Goal: Task Accomplishment & Management: Manage account settings

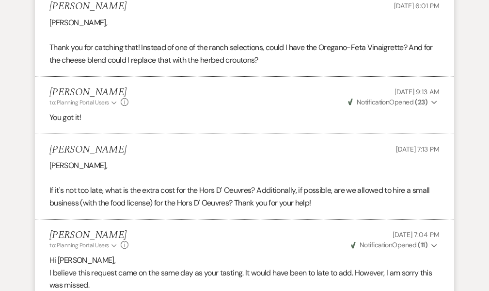
scroll to position [2425, 0]
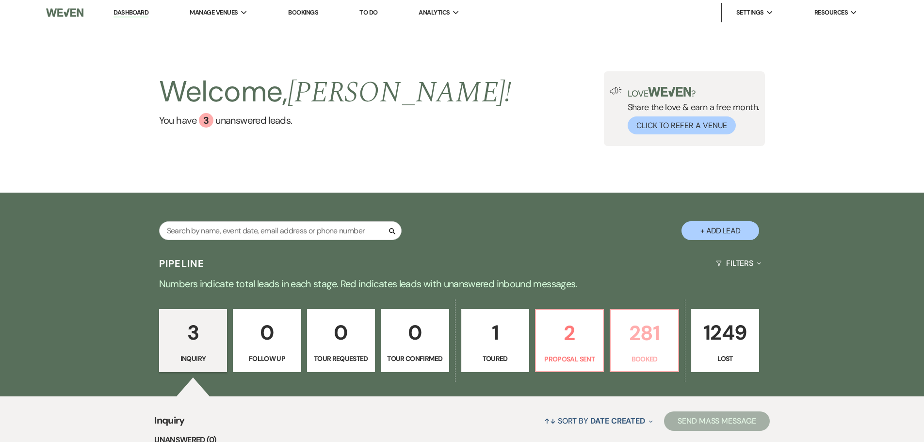
click at [645, 353] on link "281 Booked" at bounding box center [644, 340] width 69 height 63
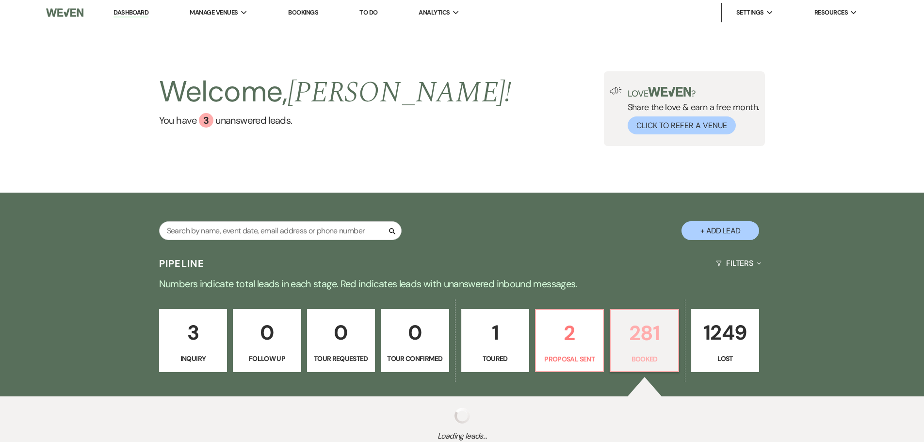
click at [645, 352] on link "281 Booked" at bounding box center [644, 340] width 69 height 63
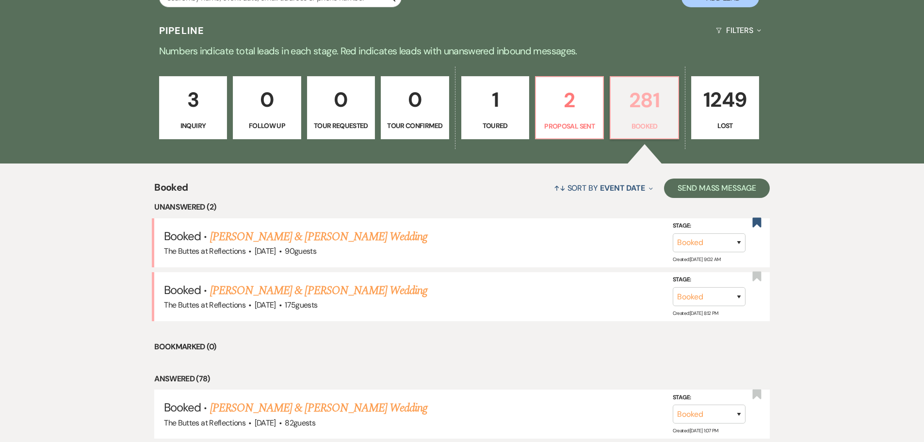
scroll to position [268, 0]
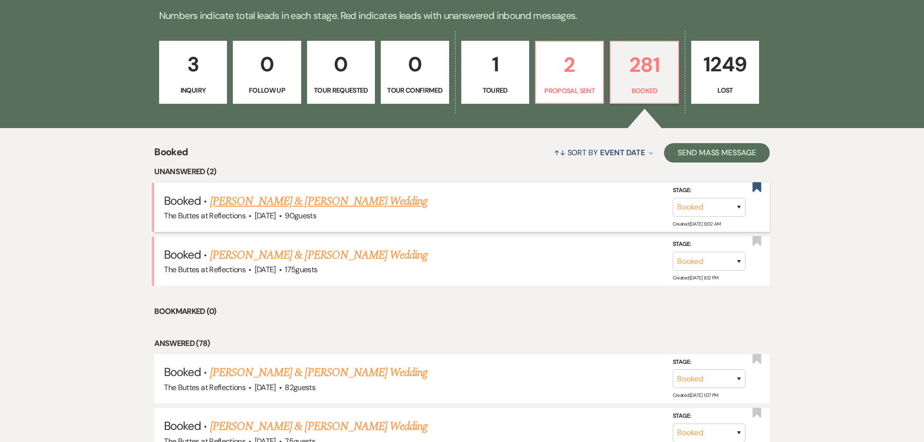
click at [244, 200] on link "[PERSON_NAME] & [PERSON_NAME] Wedding" at bounding box center [318, 201] width 217 height 17
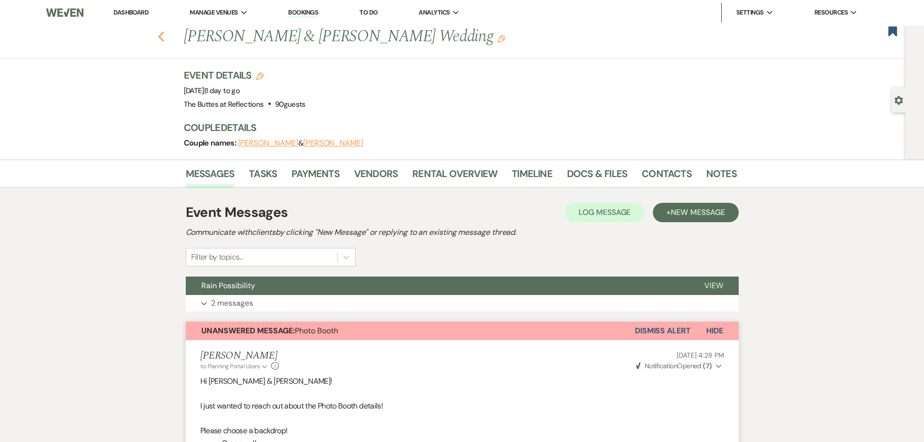
click at [161, 36] on icon "Previous" at bounding box center [161, 37] width 7 height 12
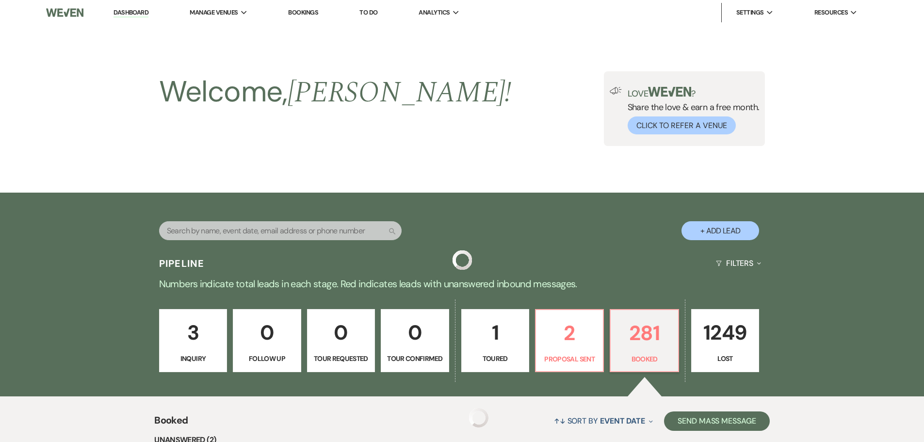
scroll to position [268, 0]
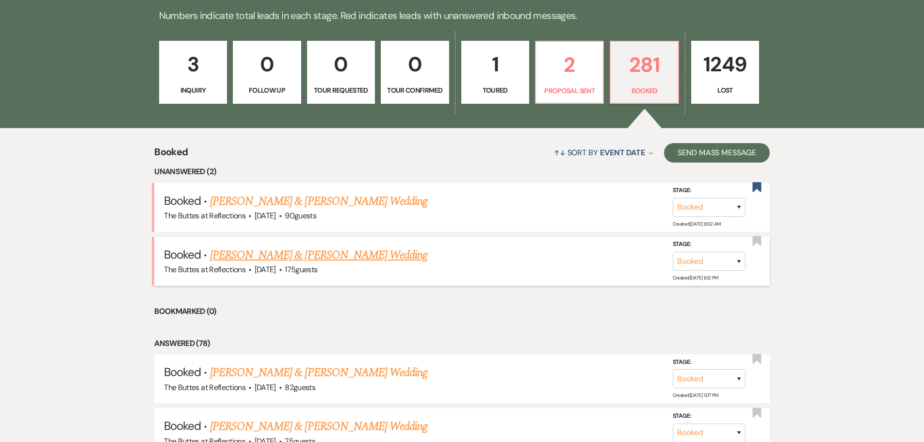
click at [274, 254] on link "[PERSON_NAME] & [PERSON_NAME] Wedding" at bounding box center [318, 254] width 217 height 17
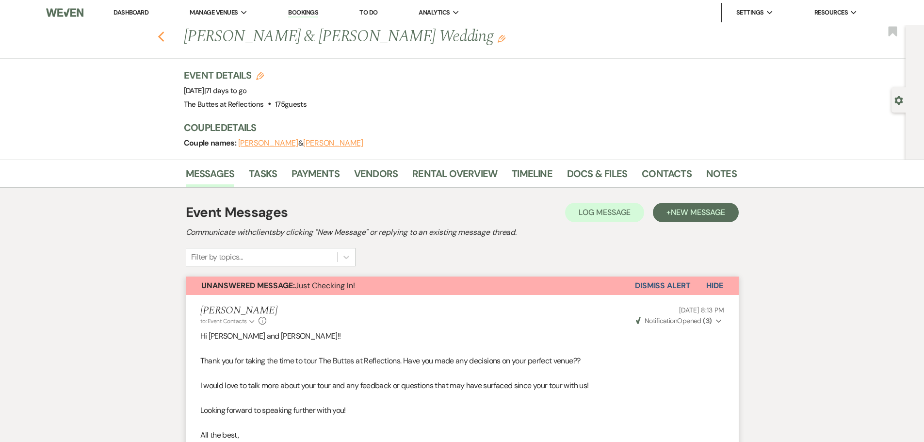
click at [165, 33] on icon "Previous" at bounding box center [161, 37] width 7 height 12
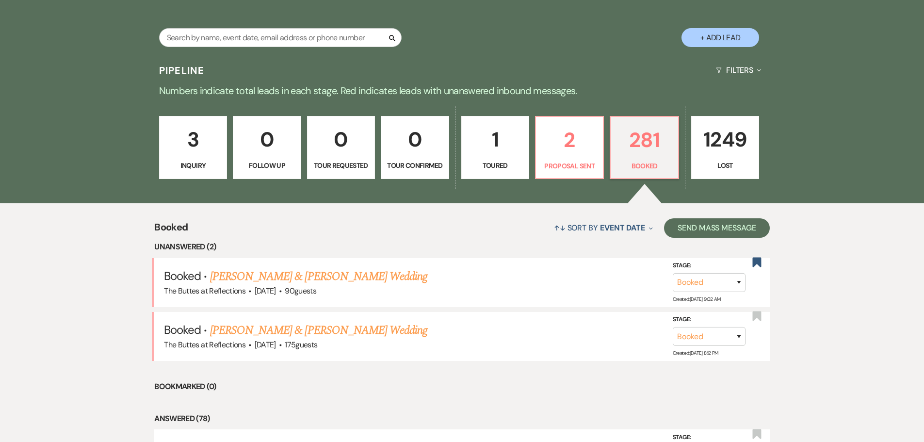
scroll to position [171, 0]
